Goal: Browse casually: Explore the website without a specific task or goal

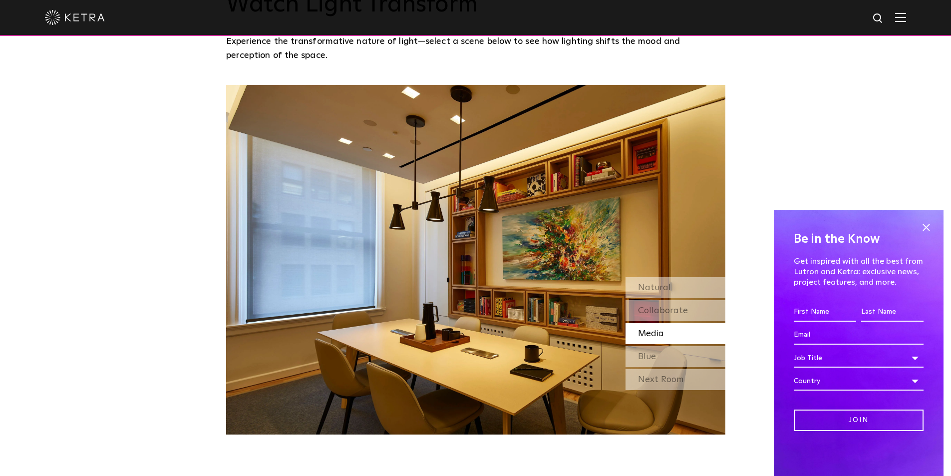
scroll to position [899, 0]
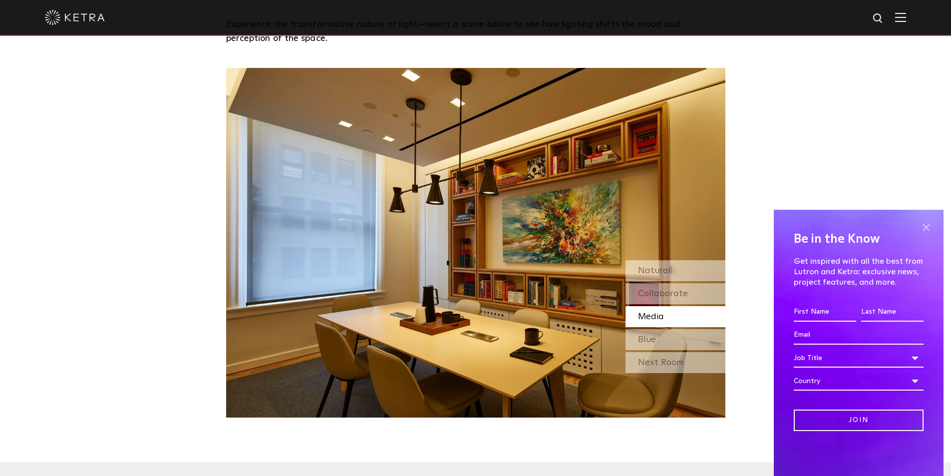
click at [927, 229] on span at bounding box center [926, 227] width 15 height 15
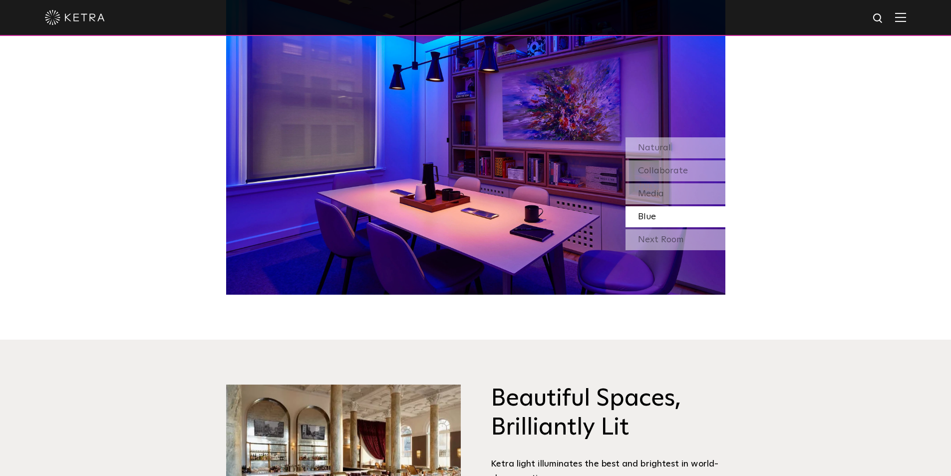
scroll to position [949, 0]
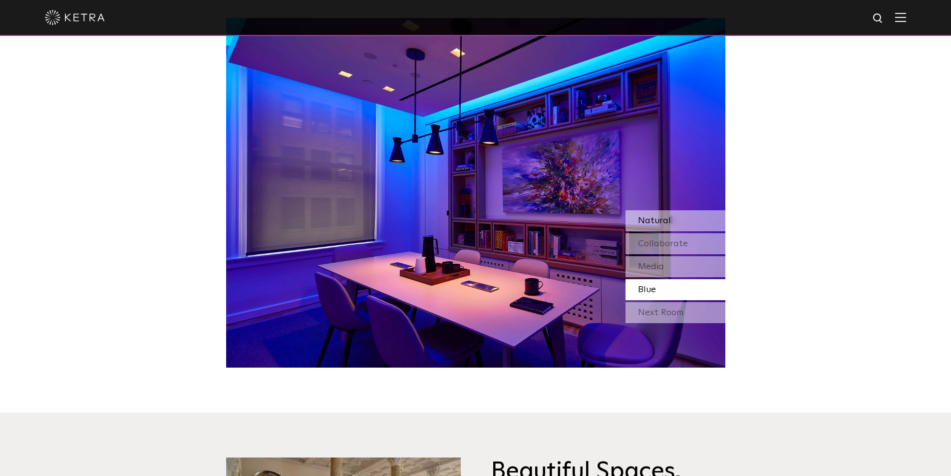
click at [667, 222] on span "Natural" at bounding box center [654, 220] width 33 height 9
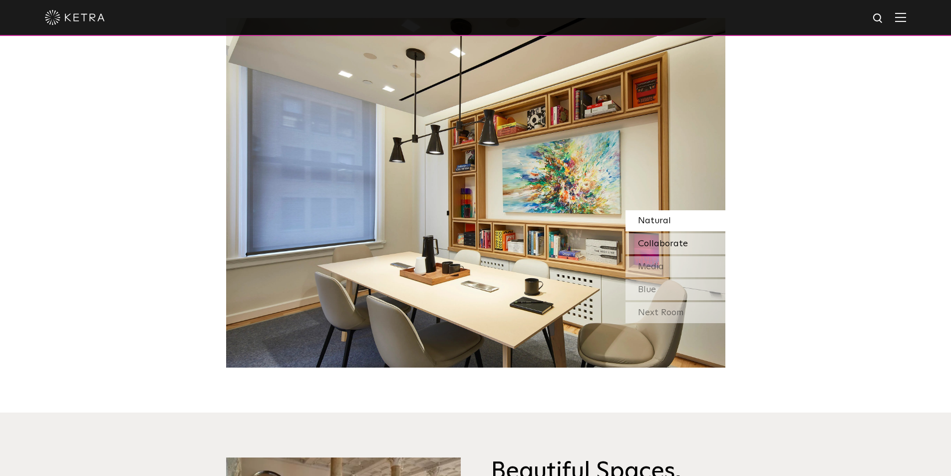
click at [681, 240] on span "Collaborate" at bounding box center [663, 243] width 50 height 9
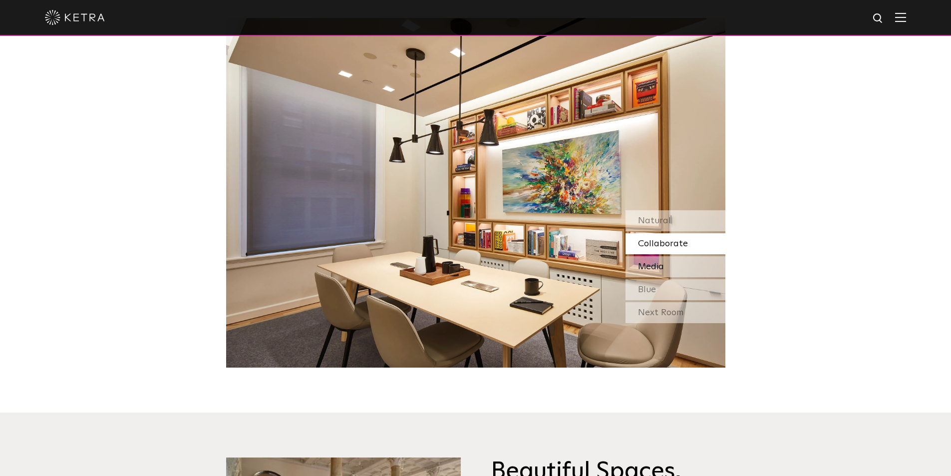
click at [686, 256] on div "Media" at bounding box center [676, 266] width 100 height 21
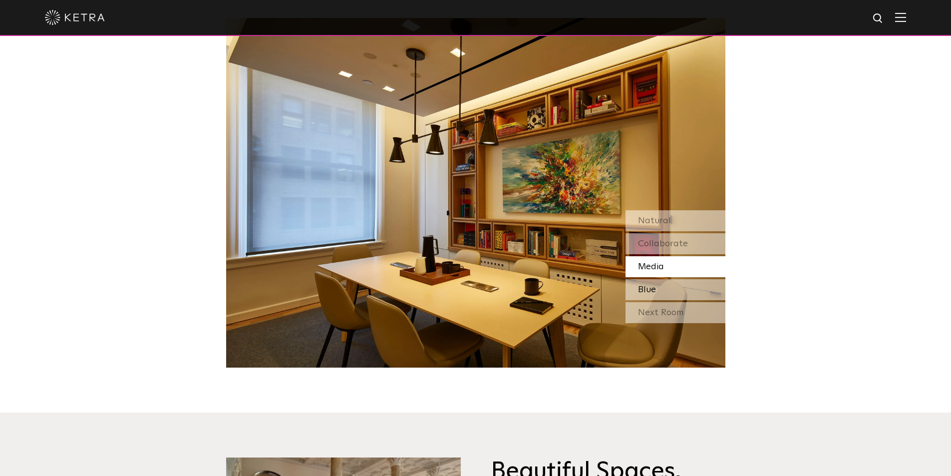
click at [680, 282] on div "Blue" at bounding box center [676, 289] width 100 height 21
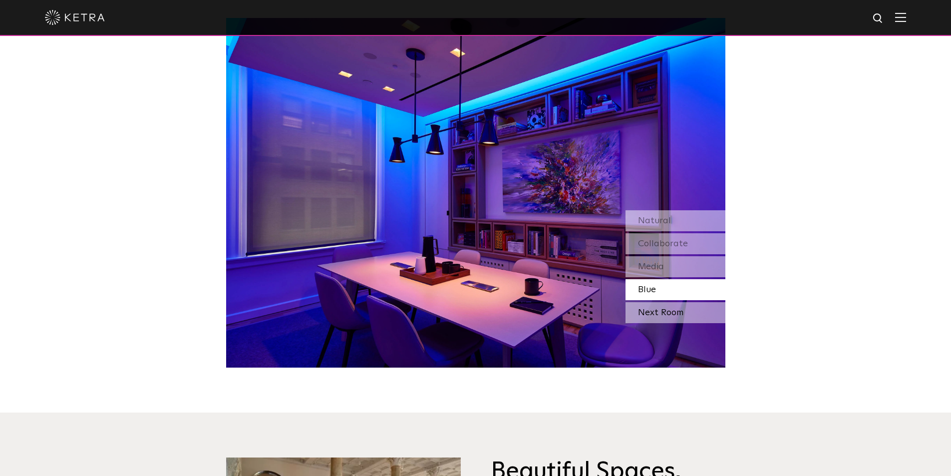
click at [669, 308] on div "Next Room" at bounding box center [676, 312] width 100 height 21
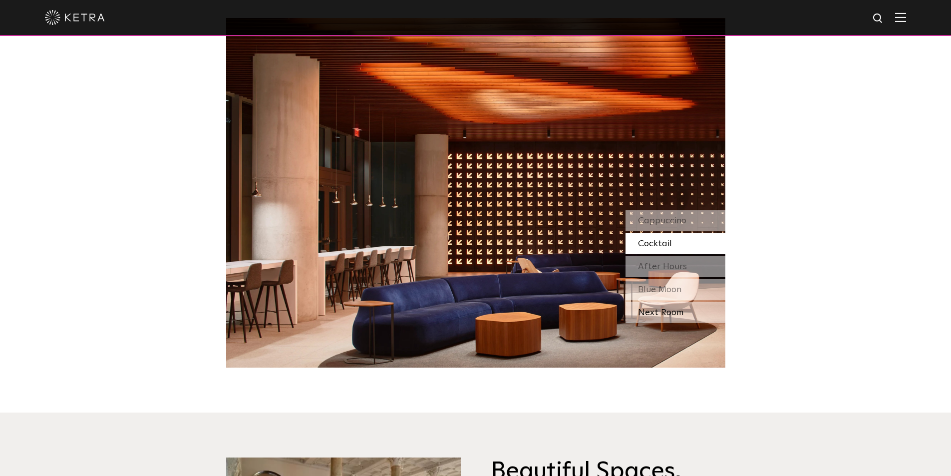
click at [683, 318] on div "Next Room" at bounding box center [676, 312] width 100 height 21
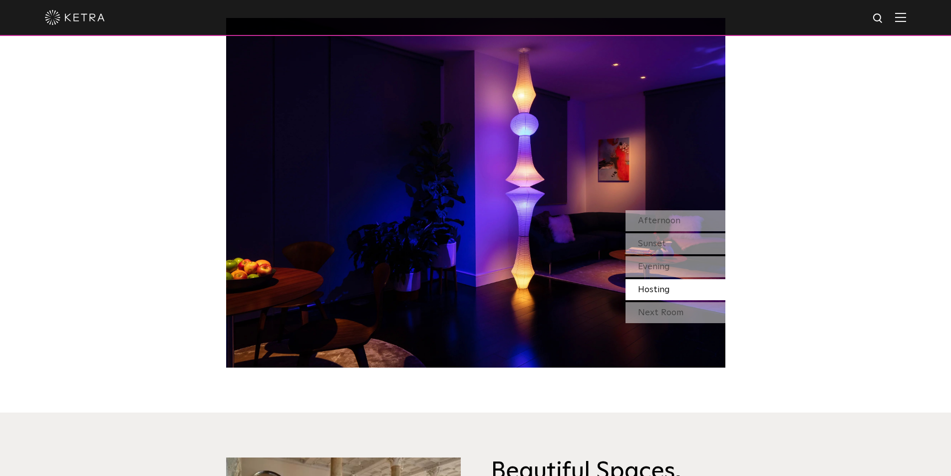
click at [683, 318] on div "Next Room" at bounding box center [676, 312] width 100 height 21
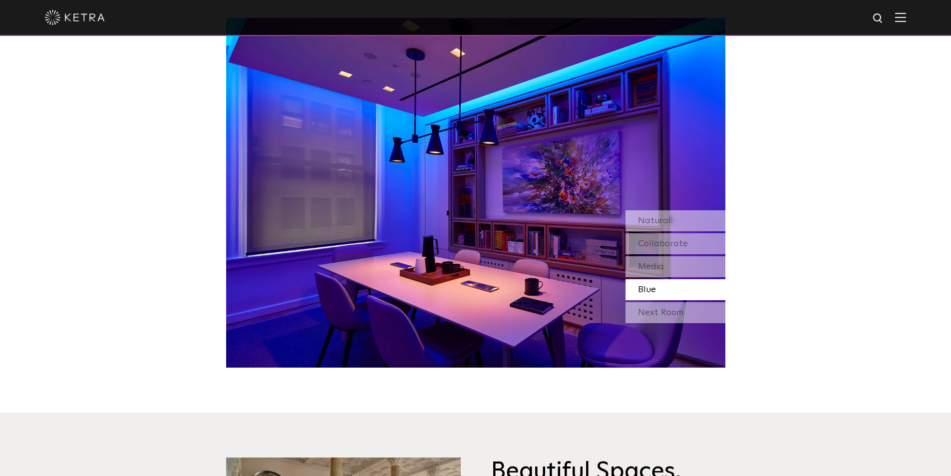
click at [683, 318] on div "Next Room" at bounding box center [676, 312] width 100 height 21
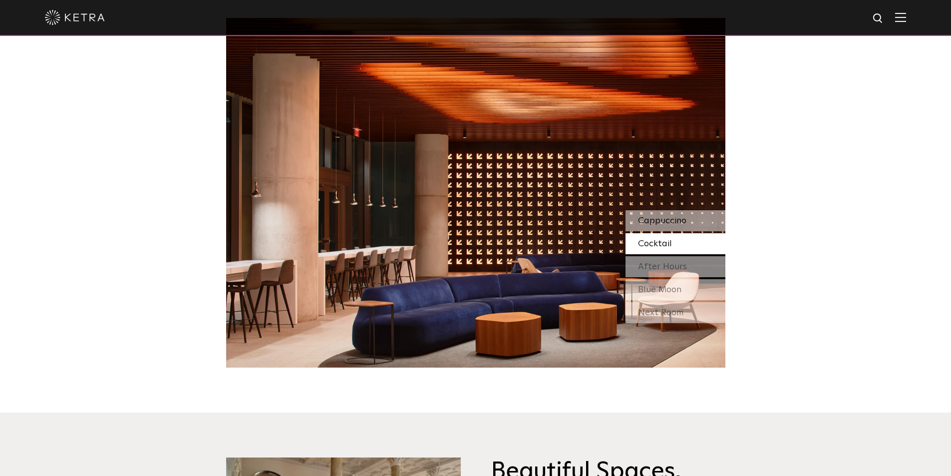
click at [671, 221] on span "Cappuccino" at bounding box center [662, 220] width 48 height 9
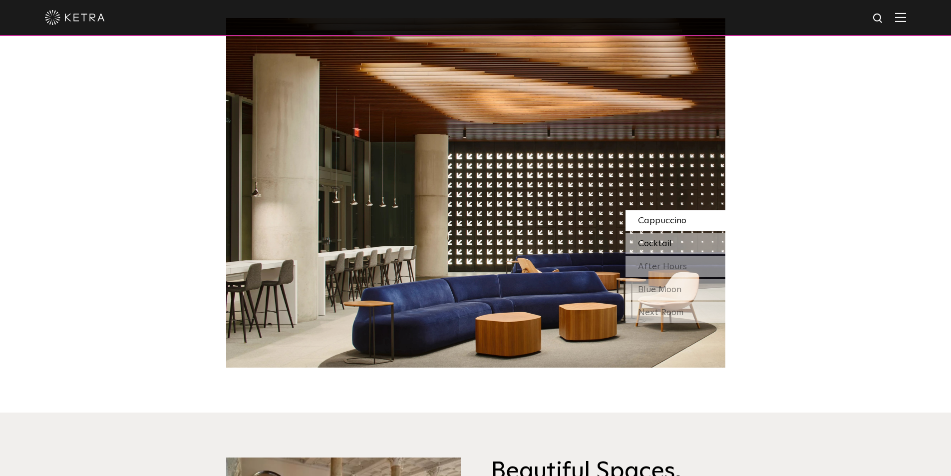
click at [665, 243] on span "Cocktail" at bounding box center [655, 243] width 34 height 9
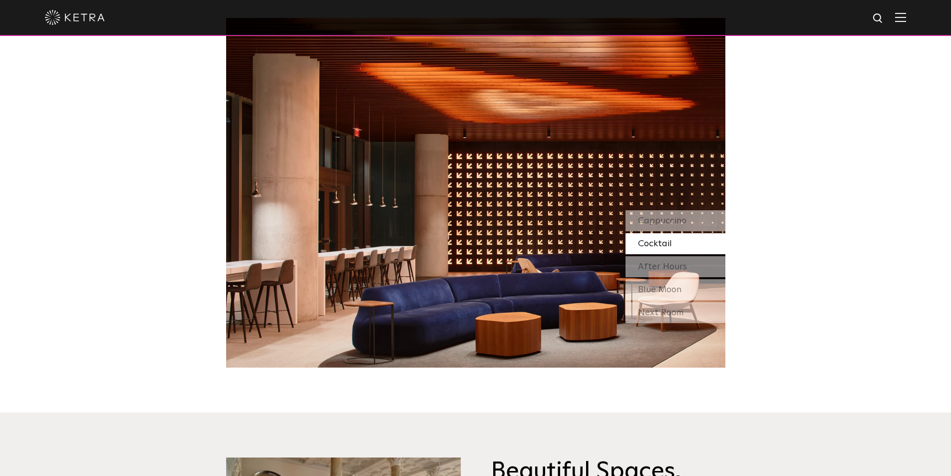
click at [668, 254] on div "Cocktail" at bounding box center [676, 243] width 100 height 21
click at [669, 271] on span "After Hours" at bounding box center [662, 266] width 49 height 9
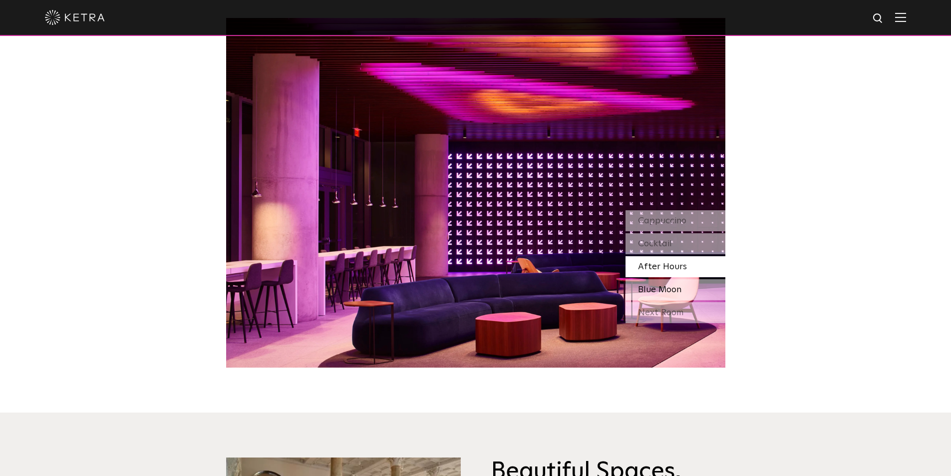
click at [658, 286] on span "Blue Moon" at bounding box center [659, 289] width 43 height 9
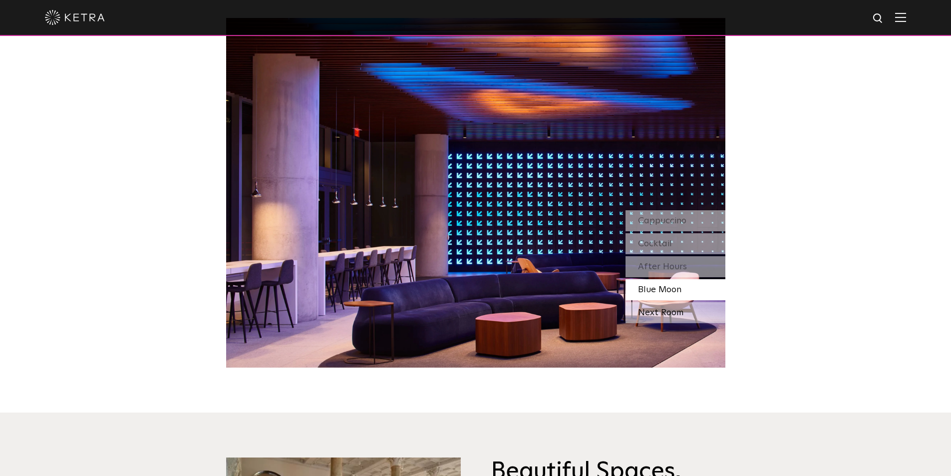
click at [669, 315] on div "Next Room" at bounding box center [676, 312] width 100 height 21
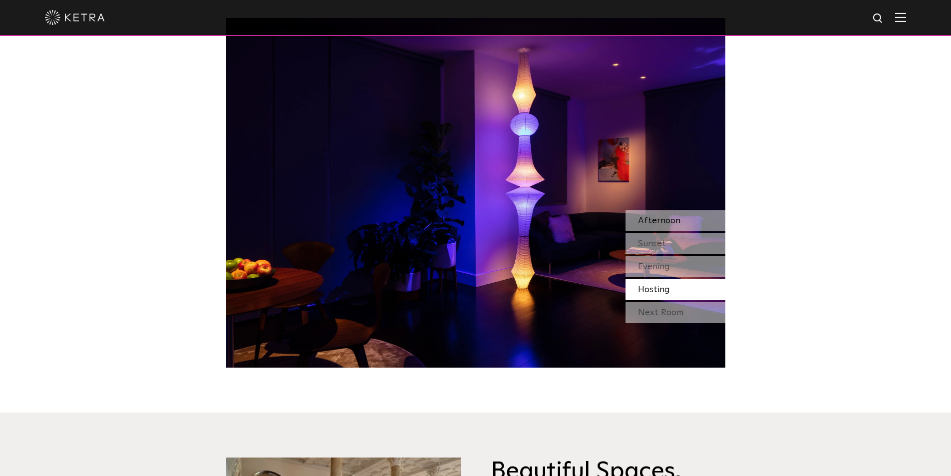
click at [656, 225] on span "Afternoon" at bounding box center [659, 220] width 42 height 9
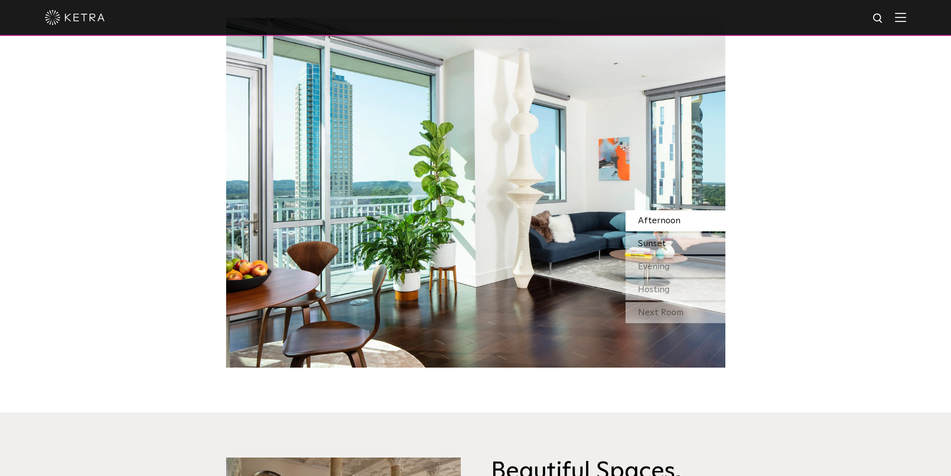
click at [674, 237] on div "Sunset" at bounding box center [676, 243] width 100 height 21
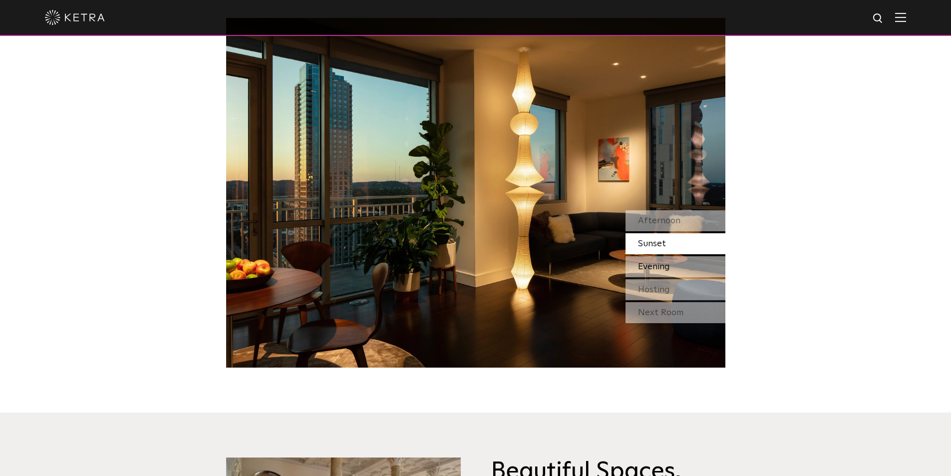
click at [686, 262] on div "Evening" at bounding box center [676, 266] width 100 height 21
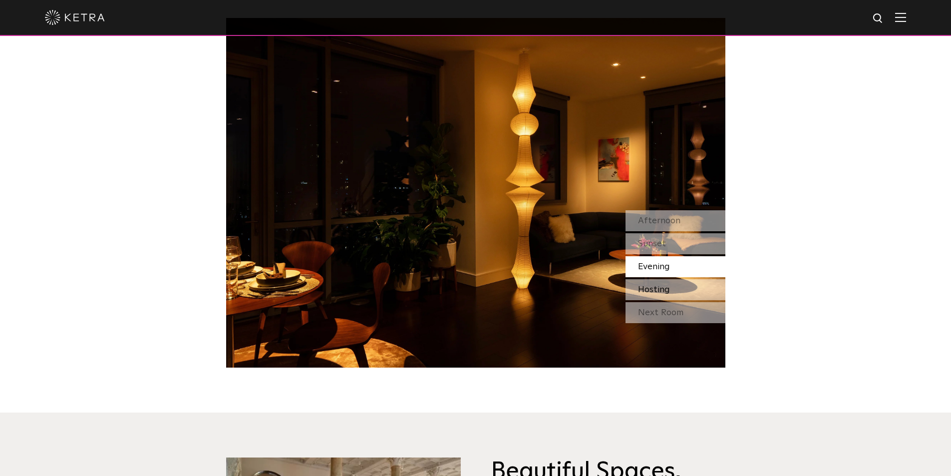
click at [679, 285] on div "Hosting" at bounding box center [676, 289] width 100 height 21
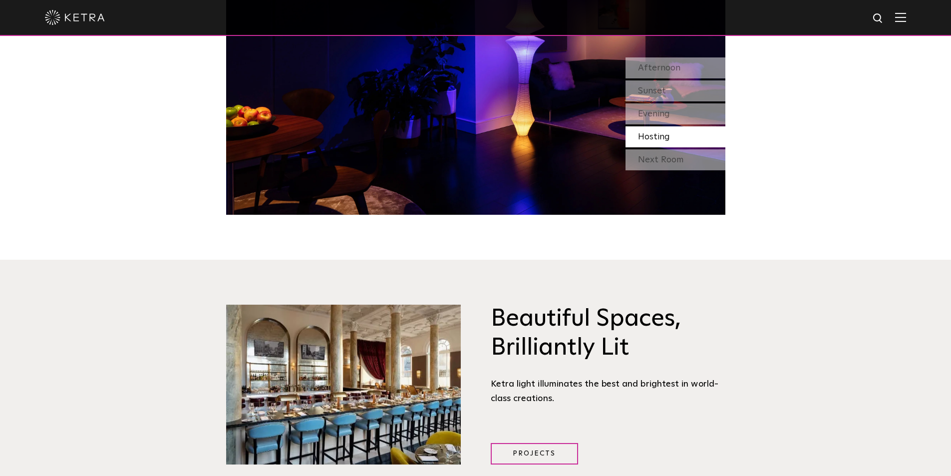
scroll to position [652, 0]
